Goal: Task Accomplishment & Management: Manage account settings

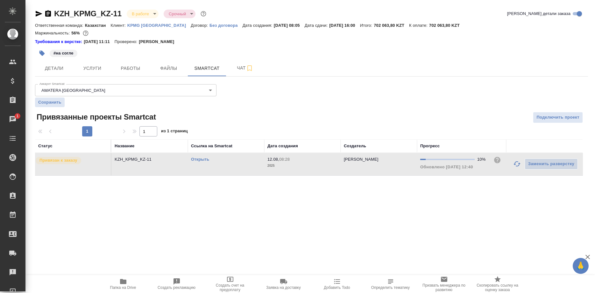
click at [203, 160] on link "Открыть" at bounding box center [200, 159] width 18 height 5
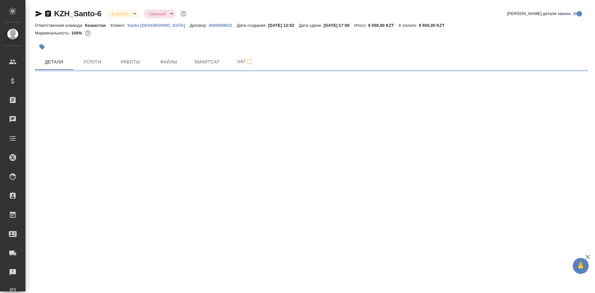
select select "RU"
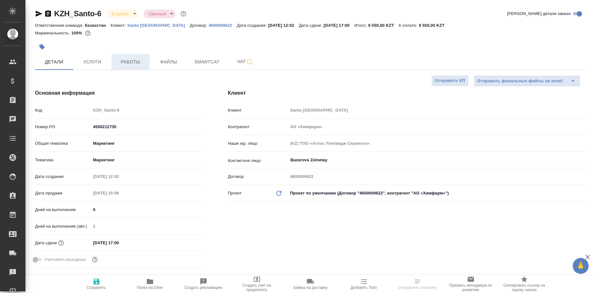
type textarea "x"
type input "Бабкина Анастасия"
click at [133, 64] on span "Работы" at bounding box center [130, 62] width 31 height 8
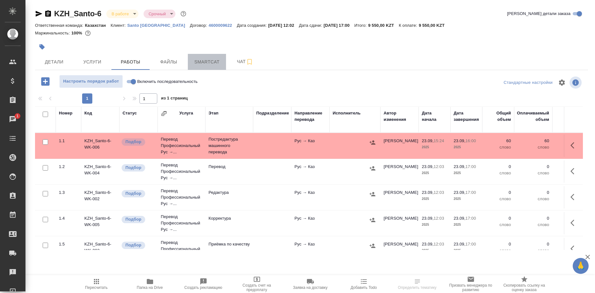
click at [209, 68] on button "Smartcat" at bounding box center [207, 62] width 38 height 16
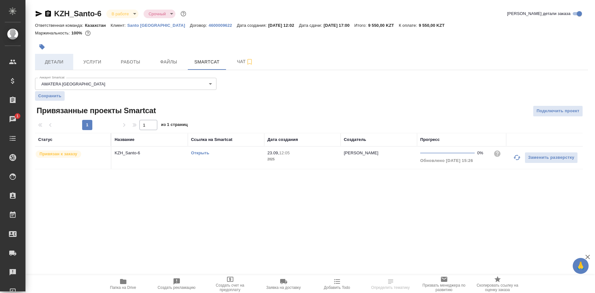
click at [54, 63] on span "Детали" at bounding box center [54, 62] width 31 height 8
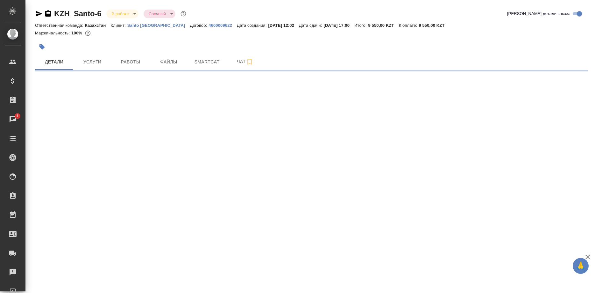
select select "RU"
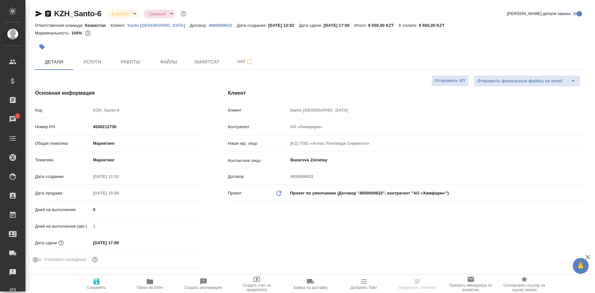
type textarea "x"
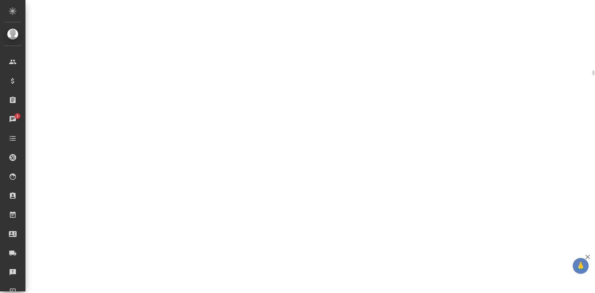
select select "RU"
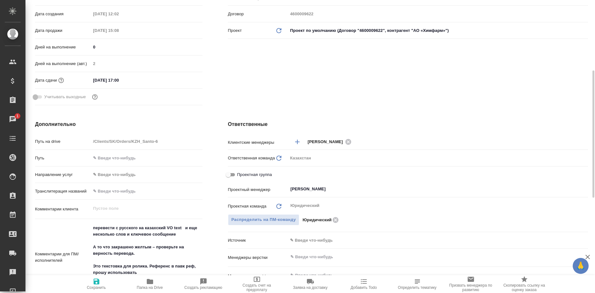
type textarea "x"
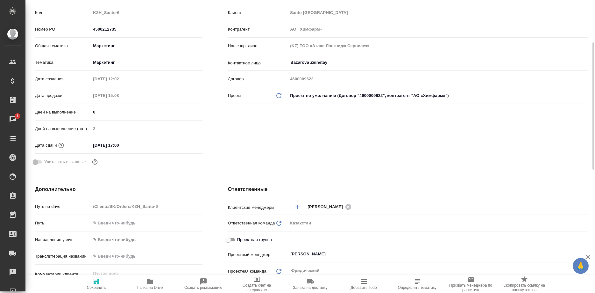
scroll to position [0, 0]
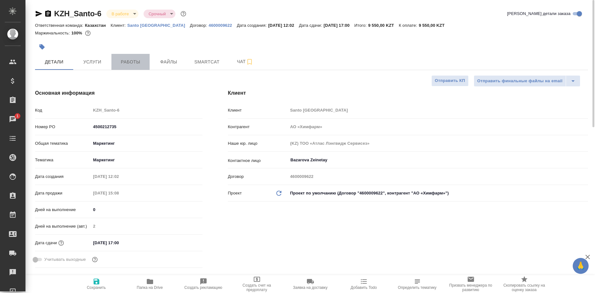
click at [134, 63] on span "Работы" at bounding box center [130, 62] width 31 height 8
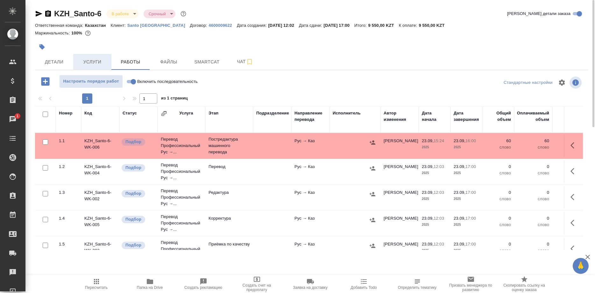
click at [84, 59] on span "Услуги" at bounding box center [92, 62] width 31 height 8
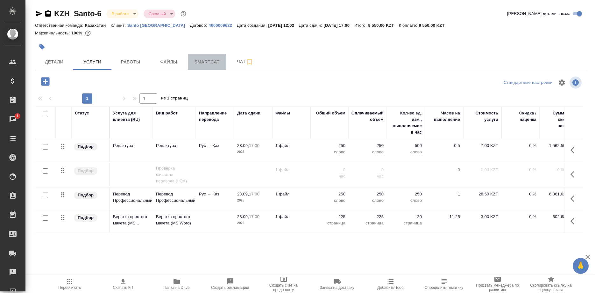
click at [200, 62] on span "Smartcat" at bounding box center [207, 62] width 31 height 8
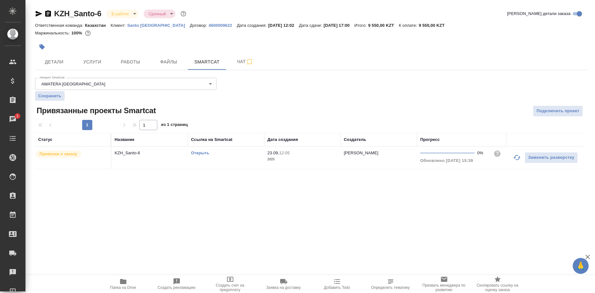
click at [200, 152] on link "Открыть" at bounding box center [200, 152] width 18 height 5
click at [204, 152] on link "Открыть" at bounding box center [200, 152] width 18 height 5
click at [202, 153] on link "Открыть" at bounding box center [200, 152] width 18 height 5
click at [46, 60] on span "Детали" at bounding box center [54, 62] width 31 height 8
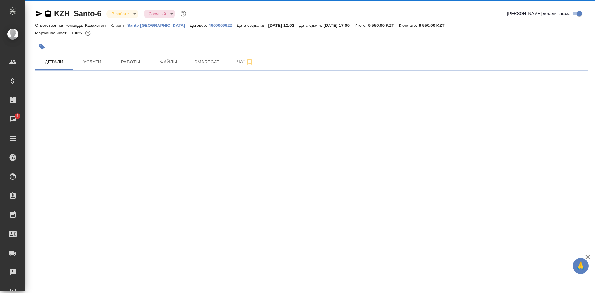
select select "RU"
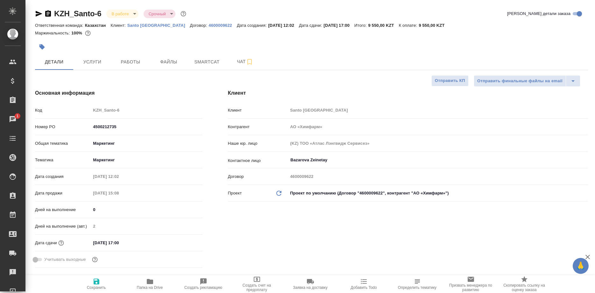
type textarea "x"
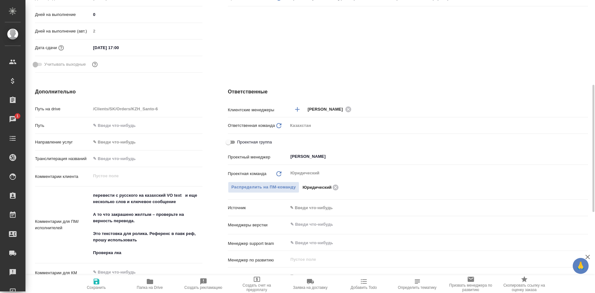
type textarea "x"
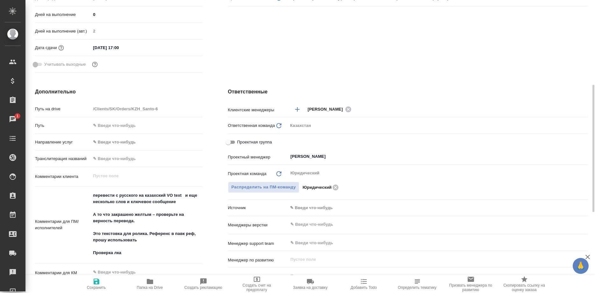
type textarea "x"
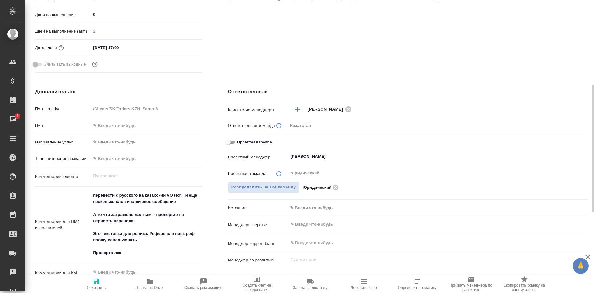
type textarea "x"
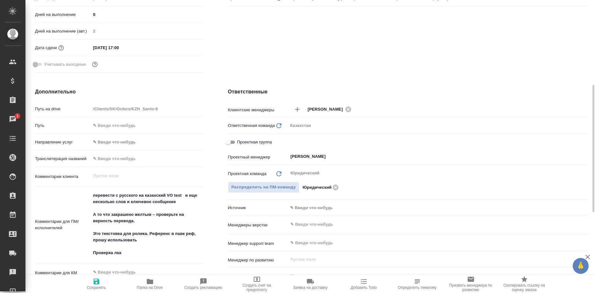
type textarea "x"
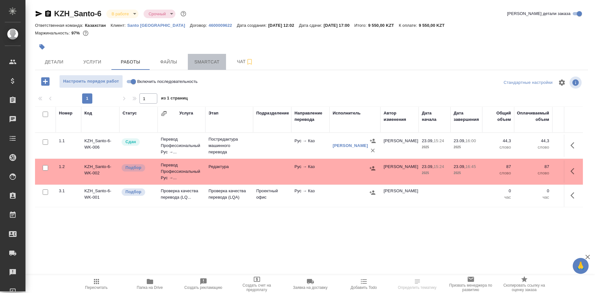
click at [205, 63] on span "Smartcat" at bounding box center [207, 62] width 31 height 8
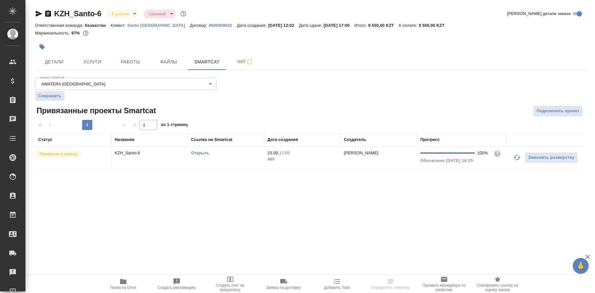
click at [202, 152] on link "Открыть" at bounding box center [200, 152] width 18 height 5
click at [197, 154] on link "Открыть" at bounding box center [200, 152] width 18 height 5
click at [203, 152] on link "Открыть" at bounding box center [200, 152] width 18 height 5
click at [64, 62] on span "Детали" at bounding box center [54, 62] width 31 height 8
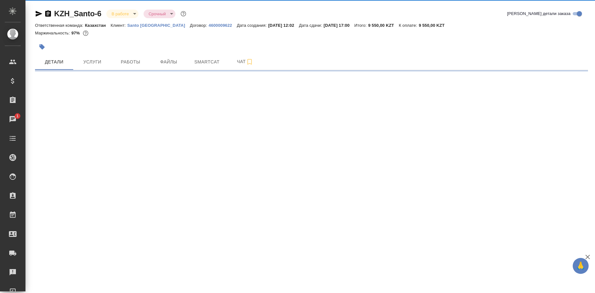
select select "RU"
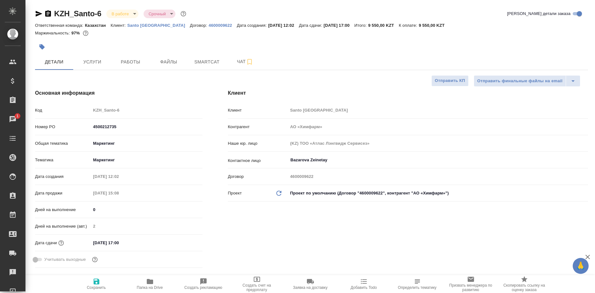
type textarea "x"
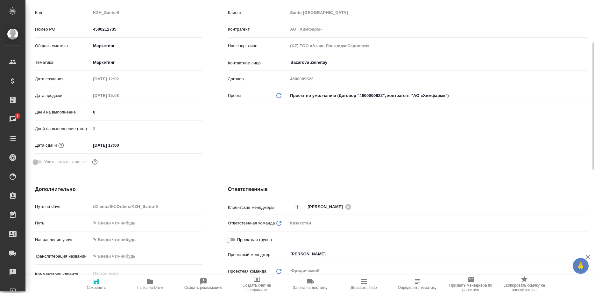
scroll to position [195, 0]
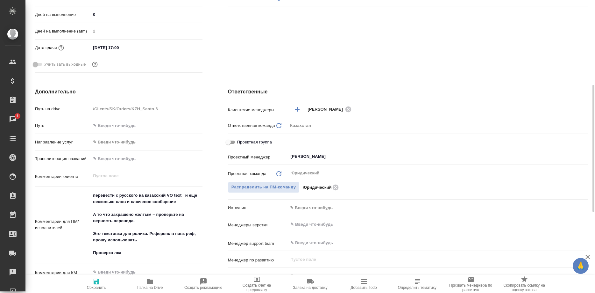
type textarea "x"
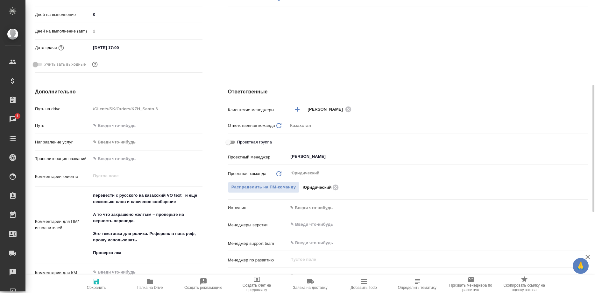
type textarea "x"
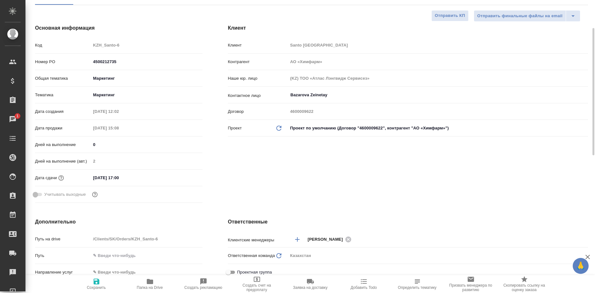
scroll to position [0, 0]
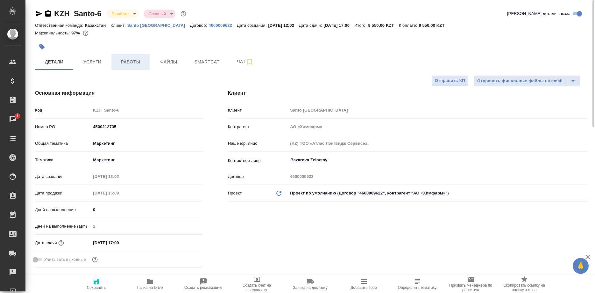
click at [132, 61] on span "Работы" at bounding box center [130, 62] width 31 height 8
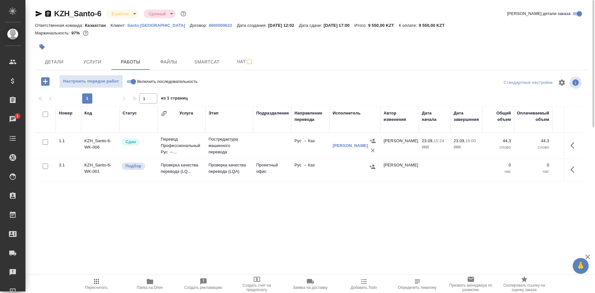
click at [57, 206] on div "Номер Код Статус Услуга Этап Подразделение Направление перевода Исполнитель Авт…" at bounding box center [309, 177] width 548 height 143
click at [96, 281] on icon "button" at bounding box center [96, 281] width 5 height 5
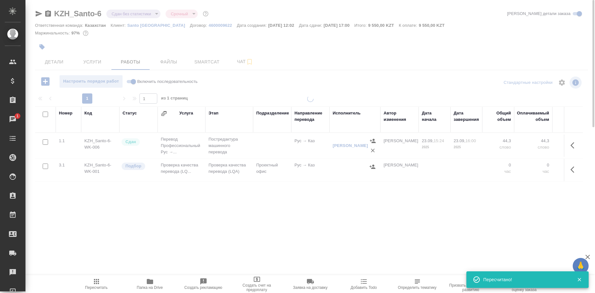
type input "distributed"
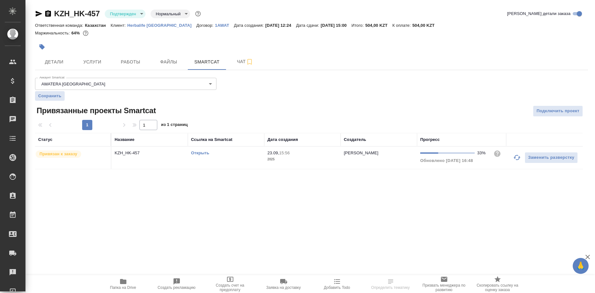
click at [202, 154] on link "Открыть" at bounding box center [200, 152] width 18 height 5
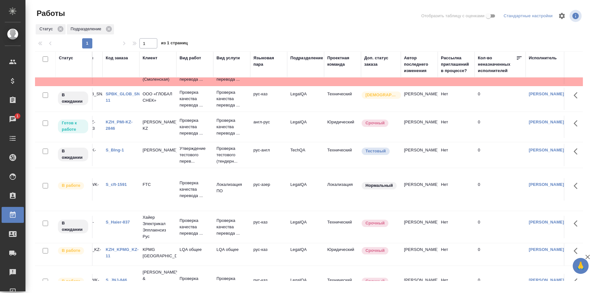
scroll to position [0, 27]
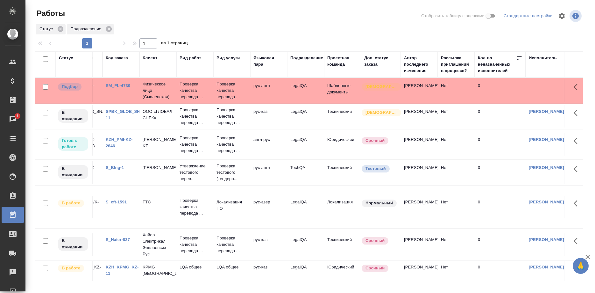
click at [114, 166] on link "S_BIng-1" at bounding box center [115, 167] width 18 height 5
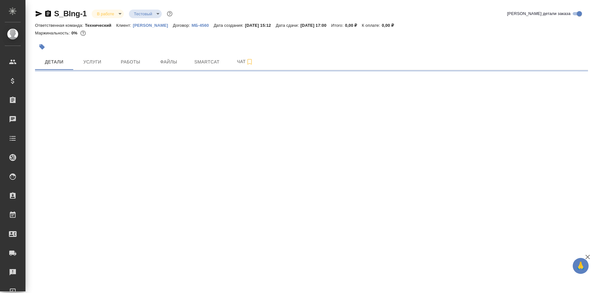
select select "RU"
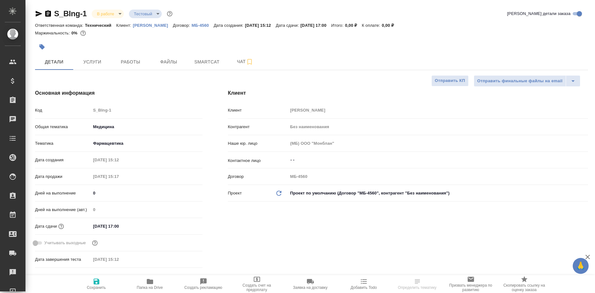
type textarea "x"
click at [130, 66] on button "Работы" at bounding box center [130, 62] width 38 height 16
